Goal: Information Seeking & Learning: Check status

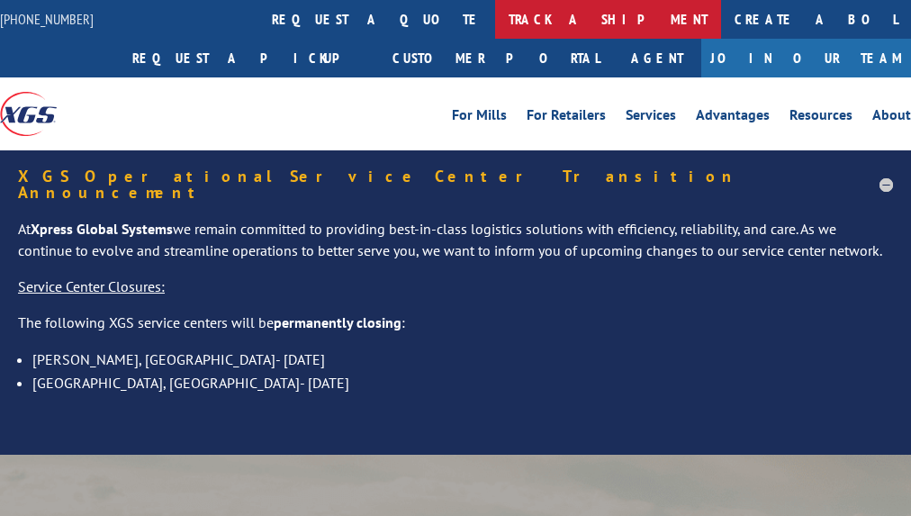
click at [495, 20] on link "track a shipment" at bounding box center [608, 19] width 226 height 39
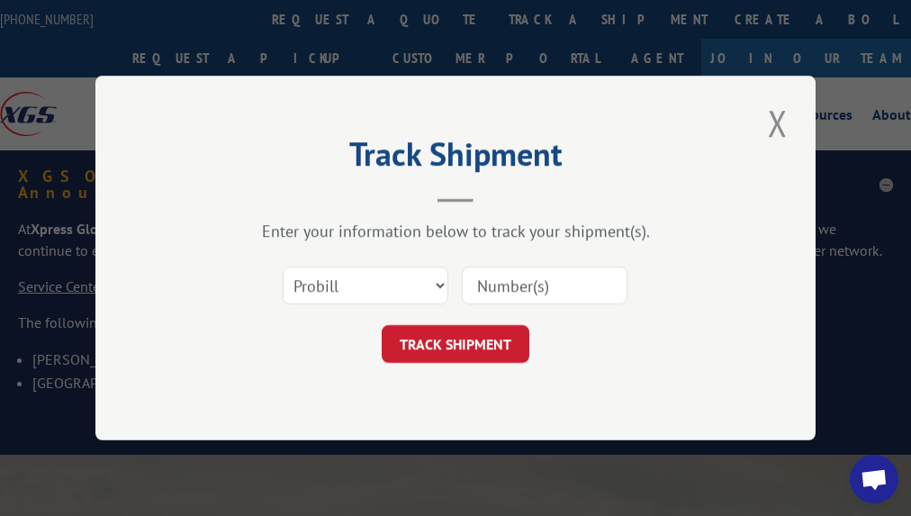
click at [518, 290] on input at bounding box center [545, 285] width 166 height 38
paste input "15963303"
type input "15963303"
click at [479, 339] on button "TRACK SHIPMENT" at bounding box center [456, 344] width 148 height 38
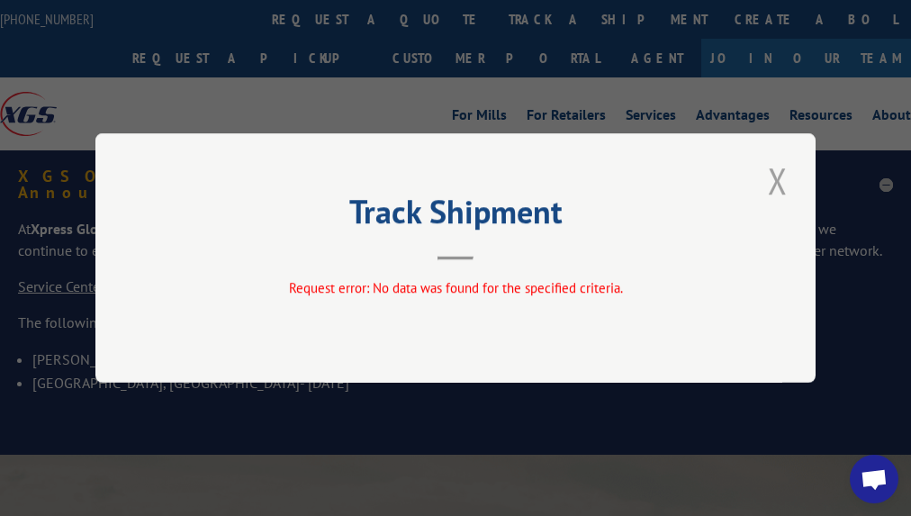
click at [781, 181] on button "Close modal" at bounding box center [777, 181] width 31 height 50
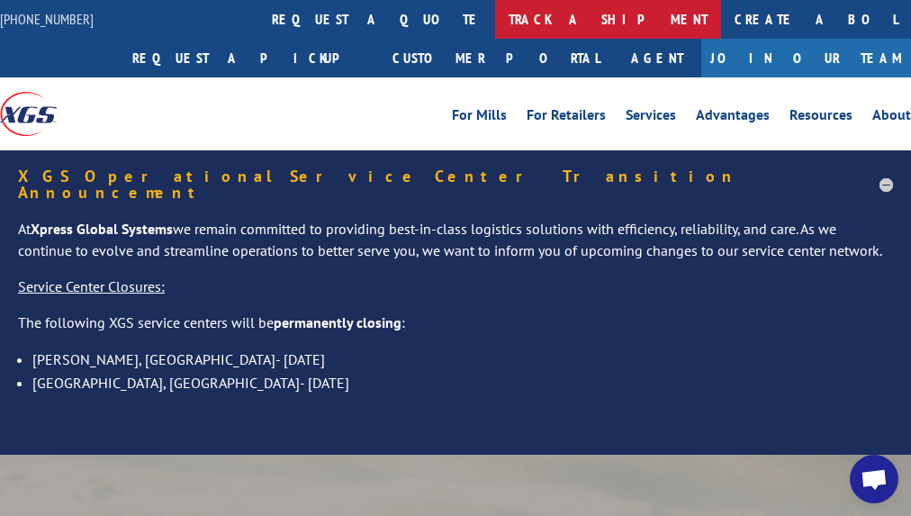
click at [495, 14] on link "track a shipment" at bounding box center [608, 19] width 226 height 39
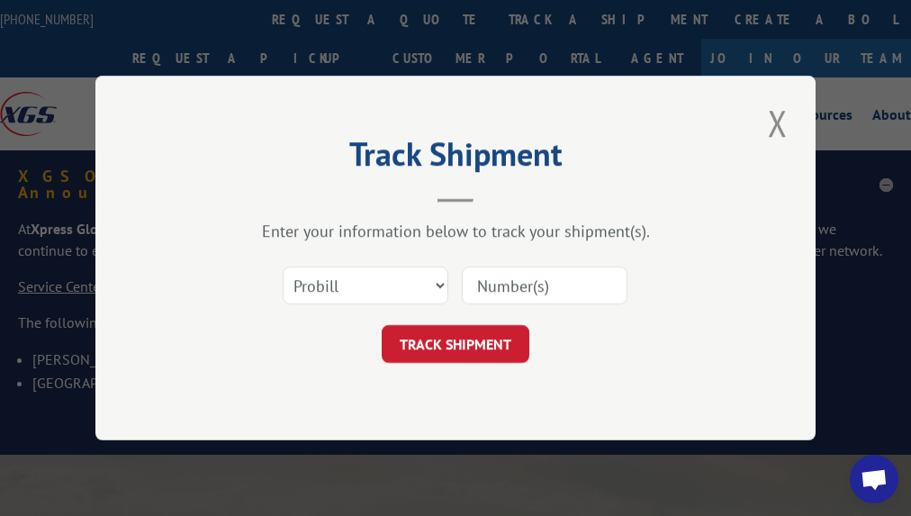
click at [515, 288] on input at bounding box center [545, 285] width 166 height 38
paste input "15963303"
type input "15963303"
